Goal: Task Accomplishment & Management: Manage account settings

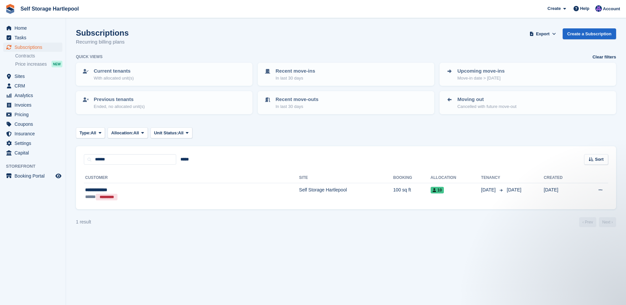
click at [27, 29] on span "Home" at bounding box center [35, 27] width 40 height 9
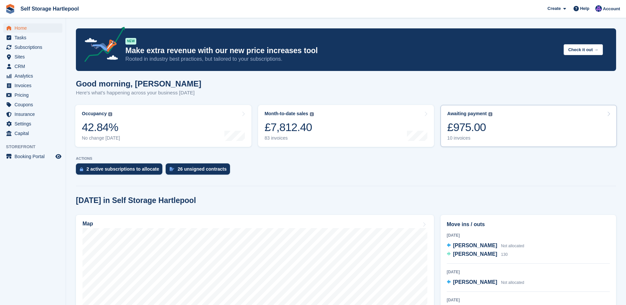
click at [468, 131] on div "£975.00" at bounding box center [469, 128] width 45 height 14
click at [454, 125] on div "£975.00" at bounding box center [469, 128] width 45 height 14
